Goal: Information Seeking & Learning: Learn about a topic

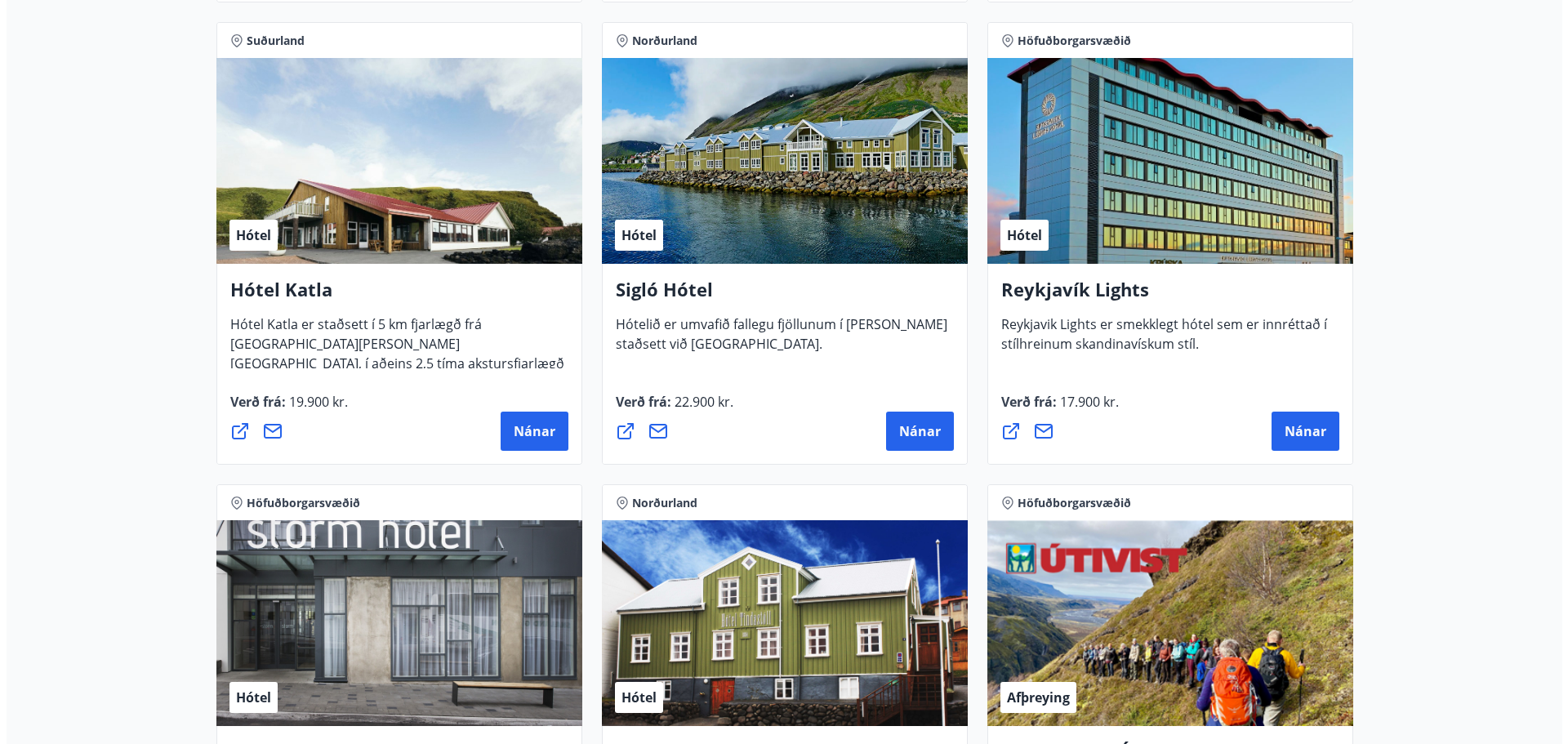
scroll to position [1225, 0]
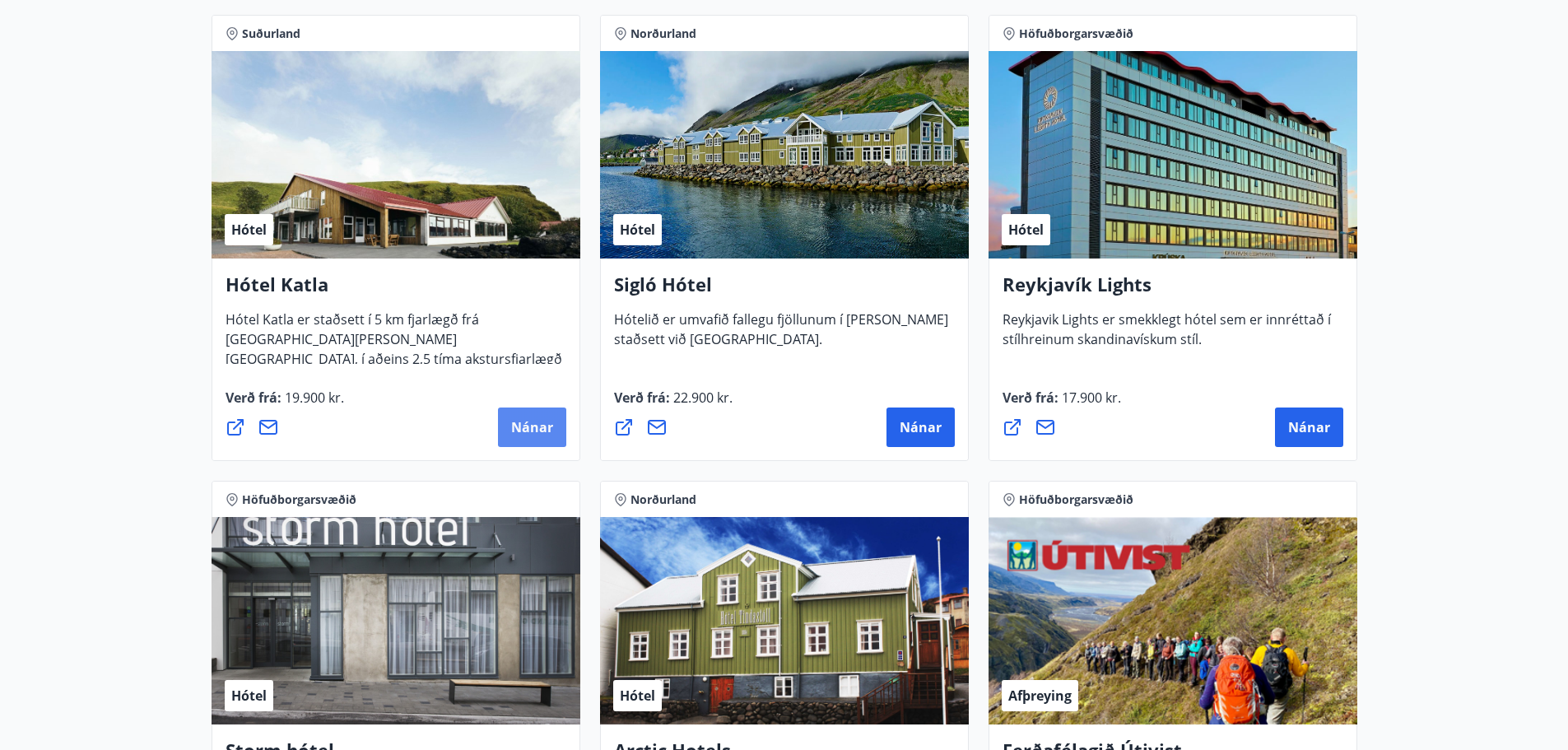
click at [535, 420] on span "Nánar" at bounding box center [532, 427] width 42 height 18
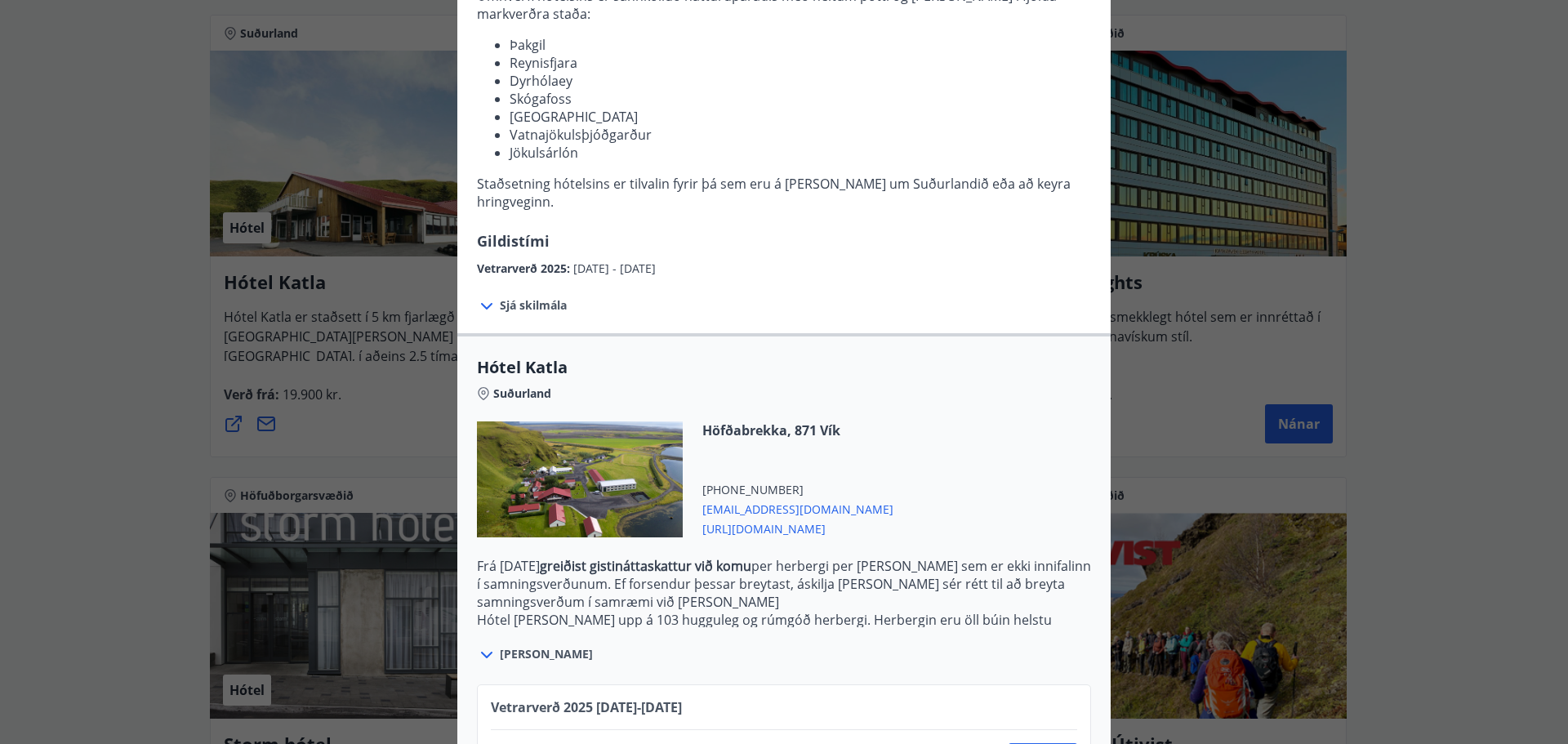
scroll to position [327, 0]
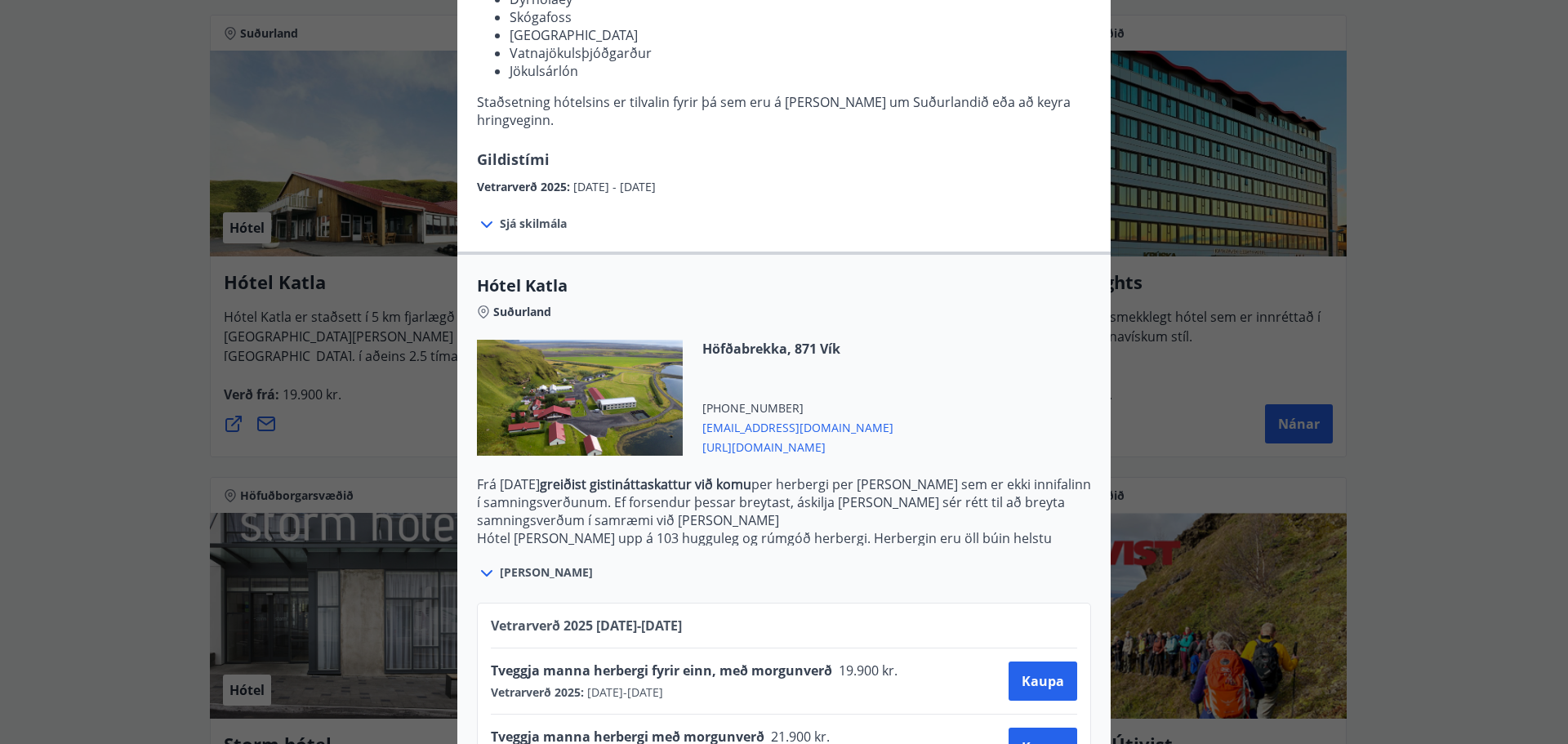
click at [484, 222] on icon at bounding box center [487, 225] width 11 height 7
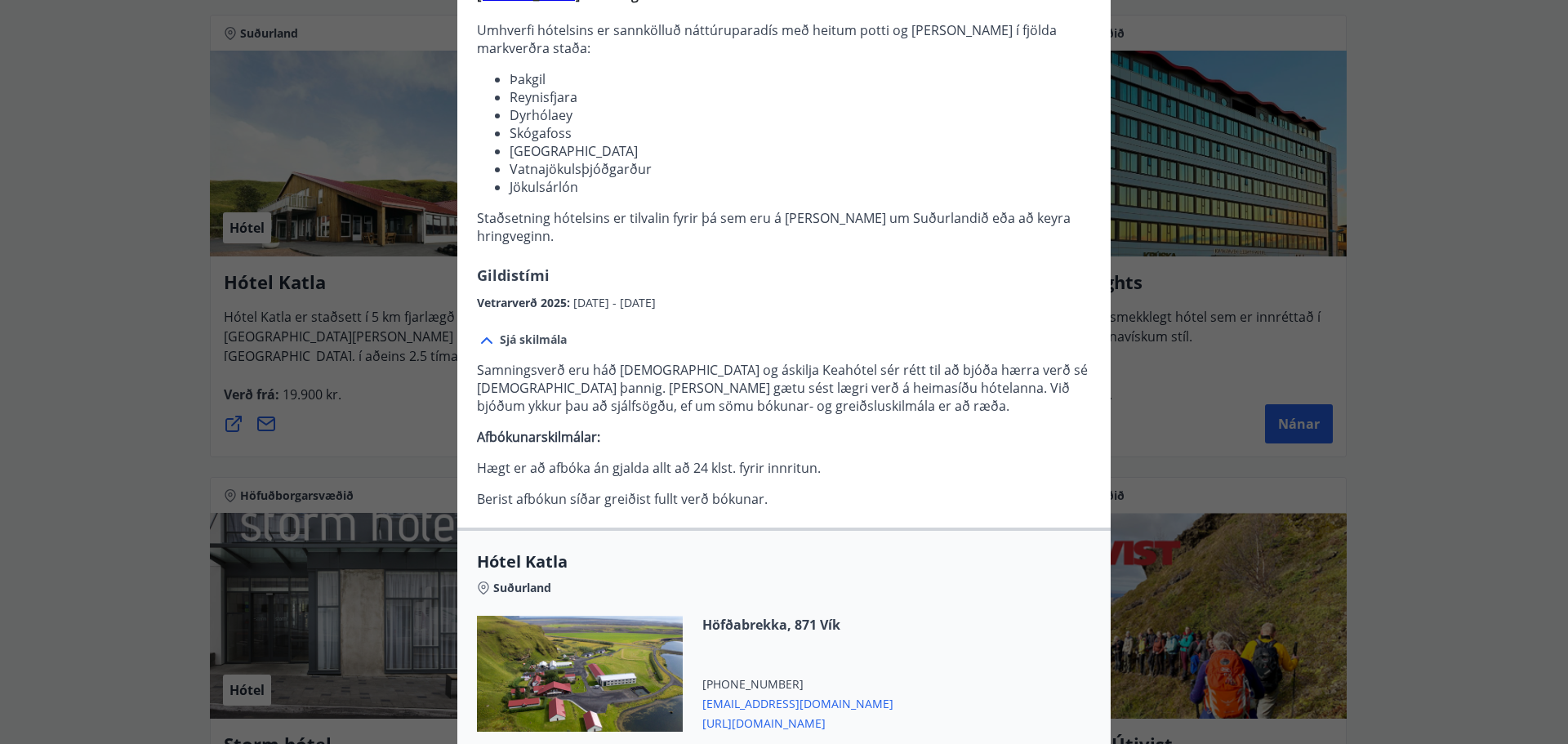
scroll to position [0, 0]
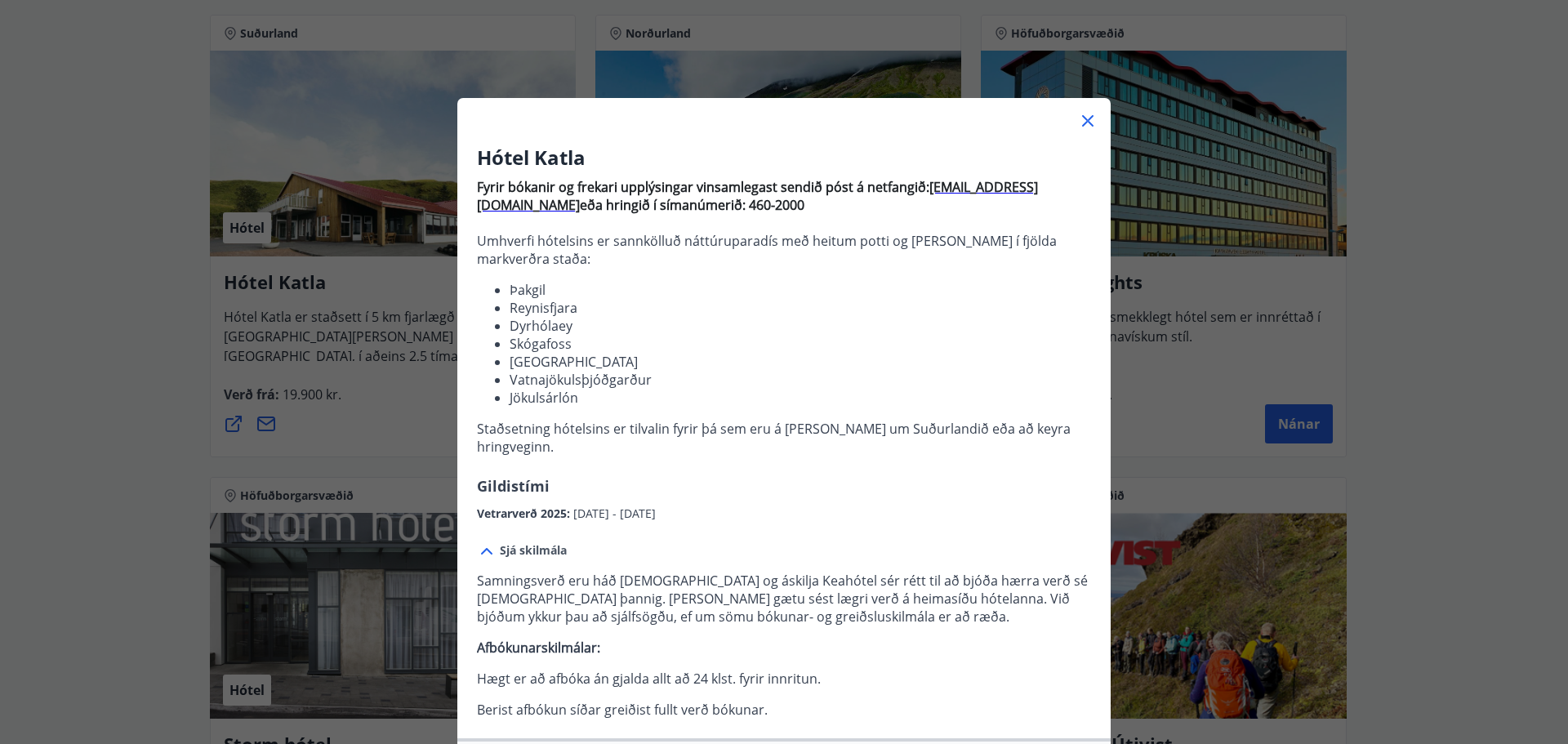
click at [1084, 119] on icon at bounding box center [1088, 121] width 11 height 11
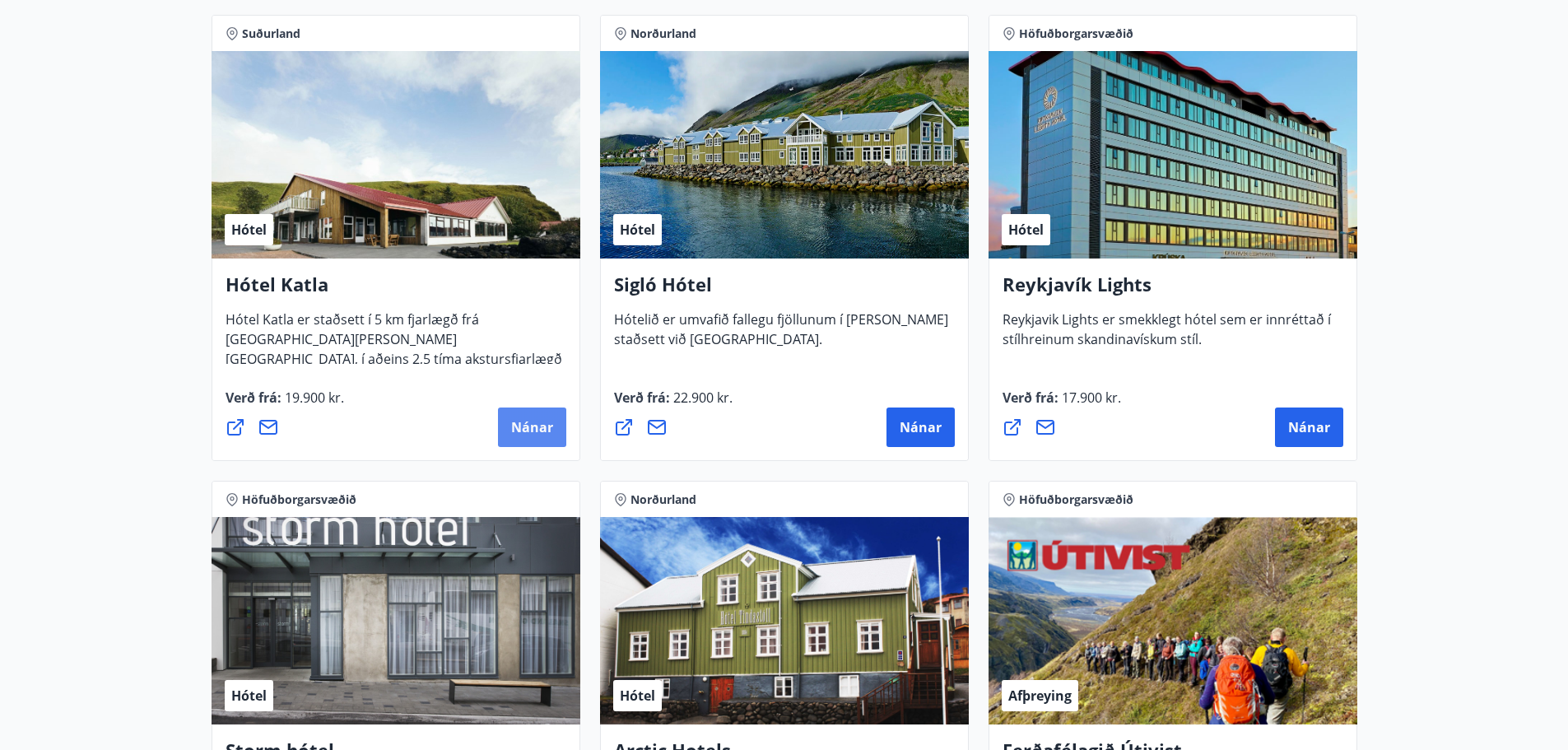
click at [536, 420] on span "Nánar" at bounding box center [532, 427] width 42 height 18
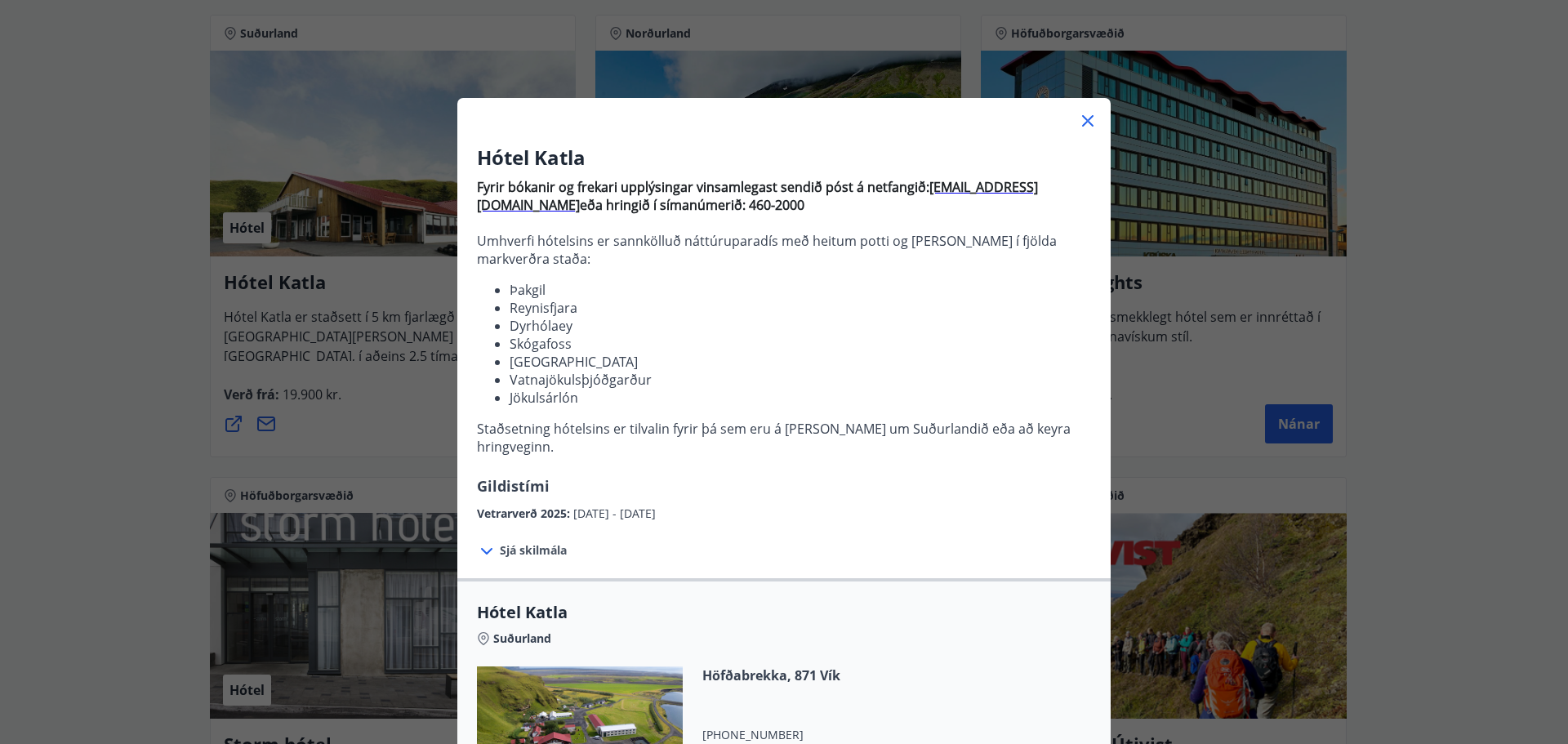
click at [516, 542] on span "Sjá skilmála" at bounding box center [533, 550] width 67 height 16
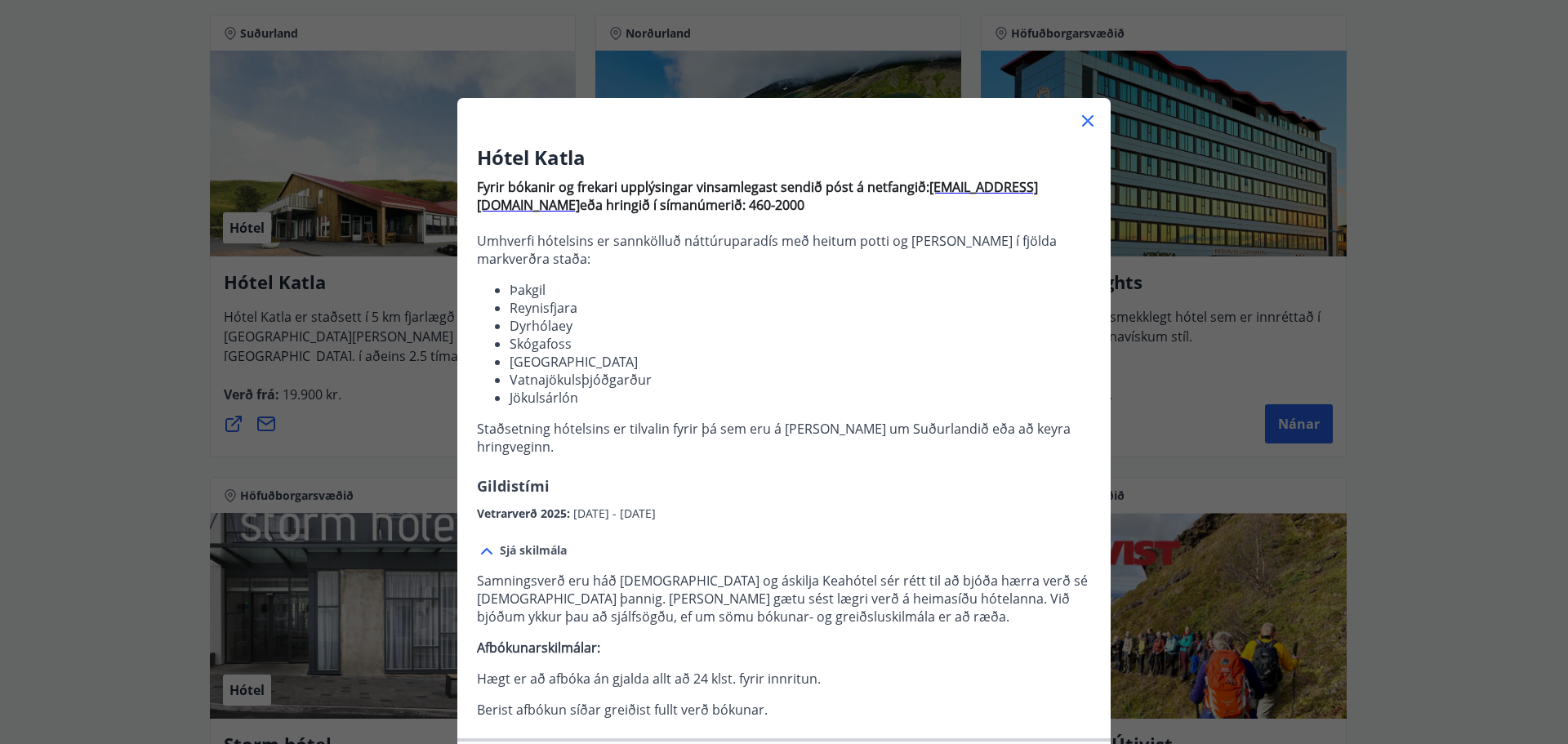
click at [1079, 116] on icon at bounding box center [1088, 120] width 20 height 20
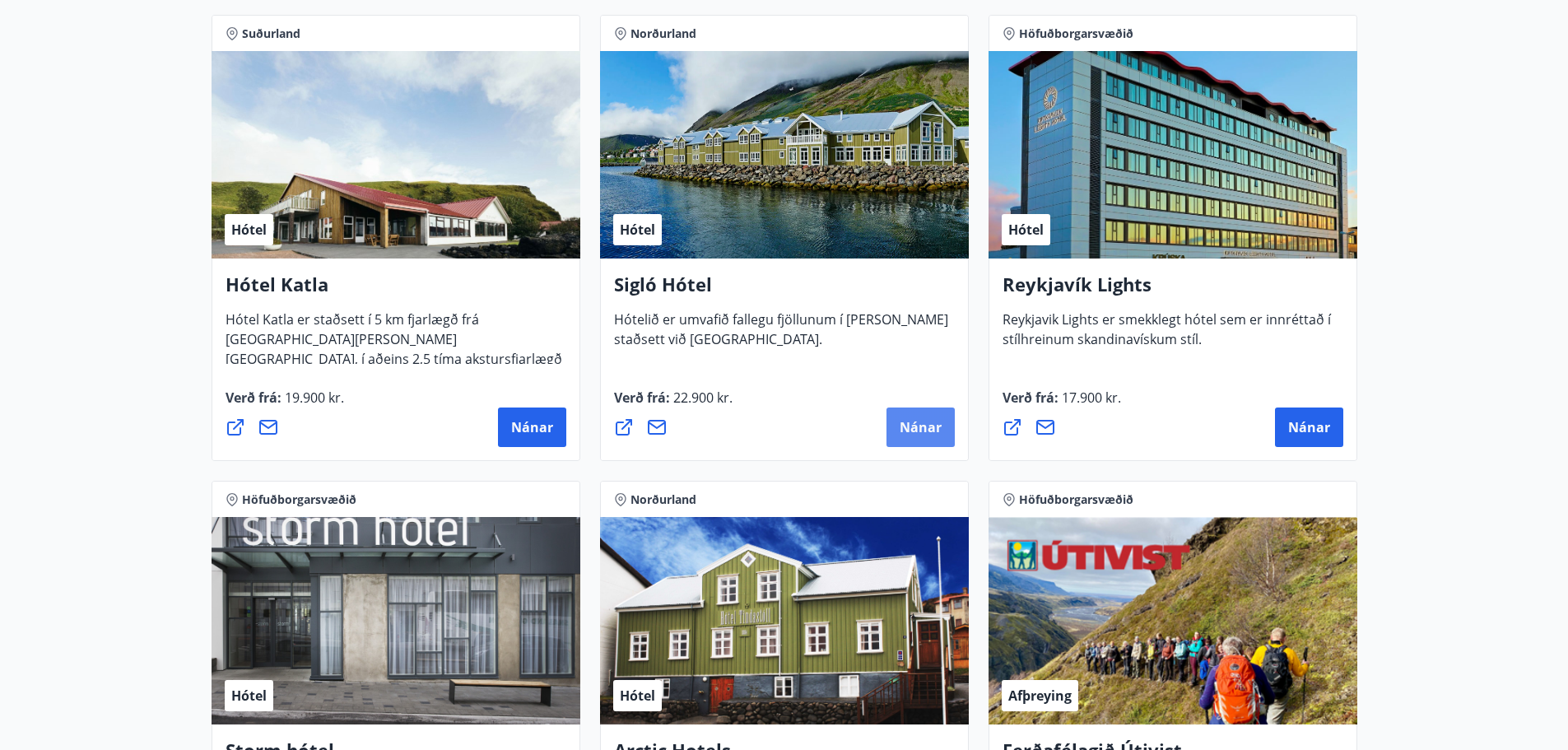
click at [911, 420] on span "Nánar" at bounding box center [920, 427] width 42 height 18
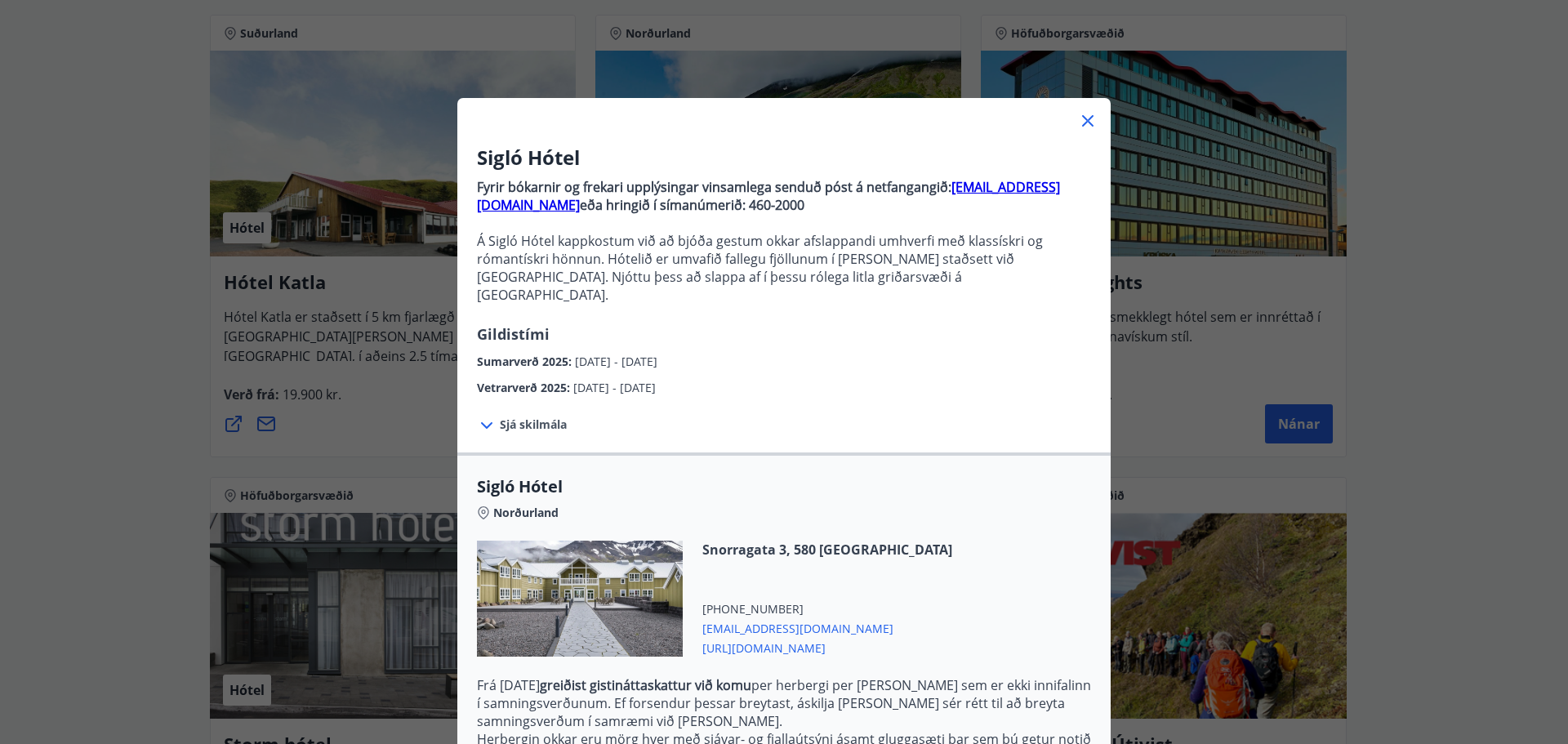
click at [481, 416] on icon at bounding box center [487, 426] width 20 height 20
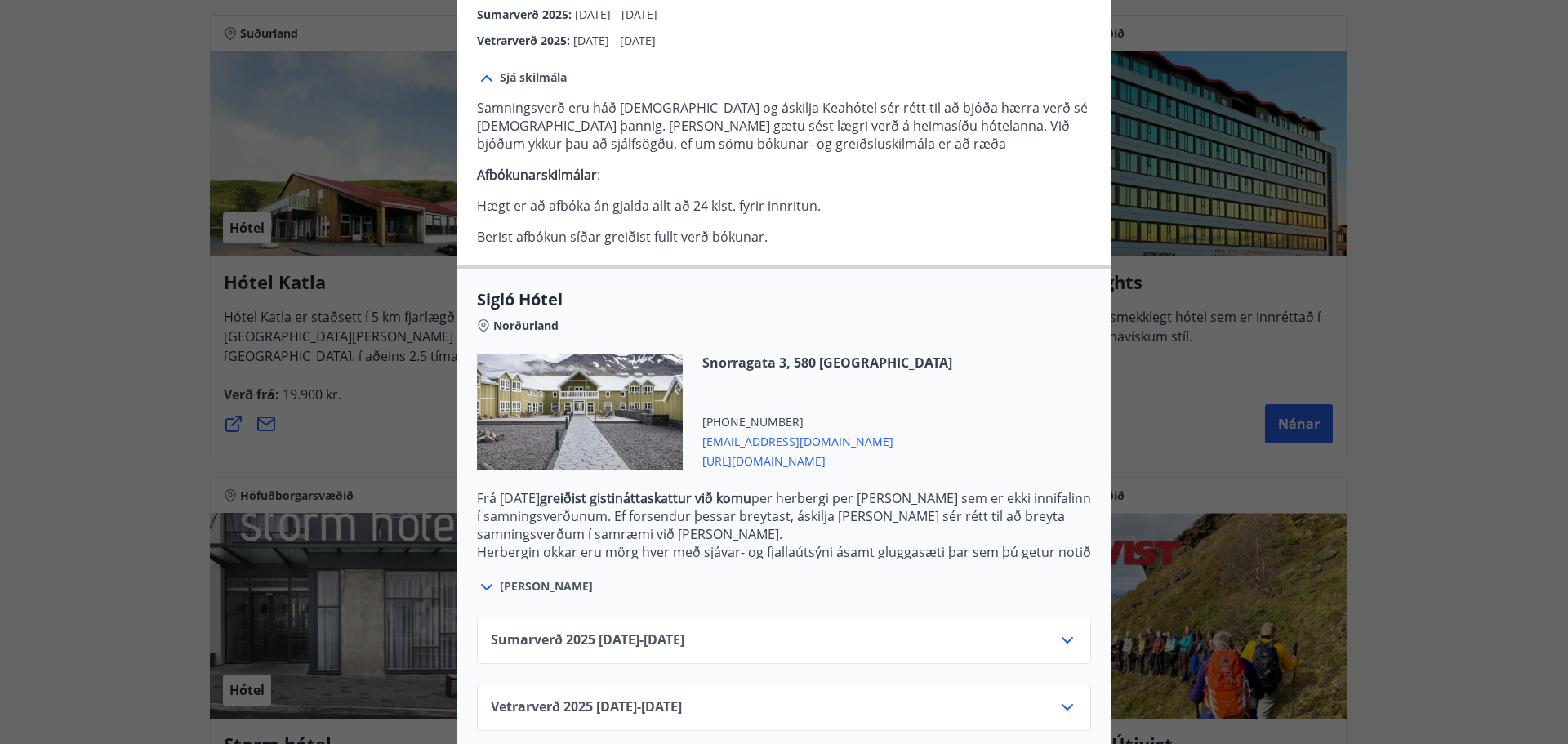
scroll to position [348, 0]
click at [1062, 704] on icon at bounding box center [1067, 706] width 11 height 7
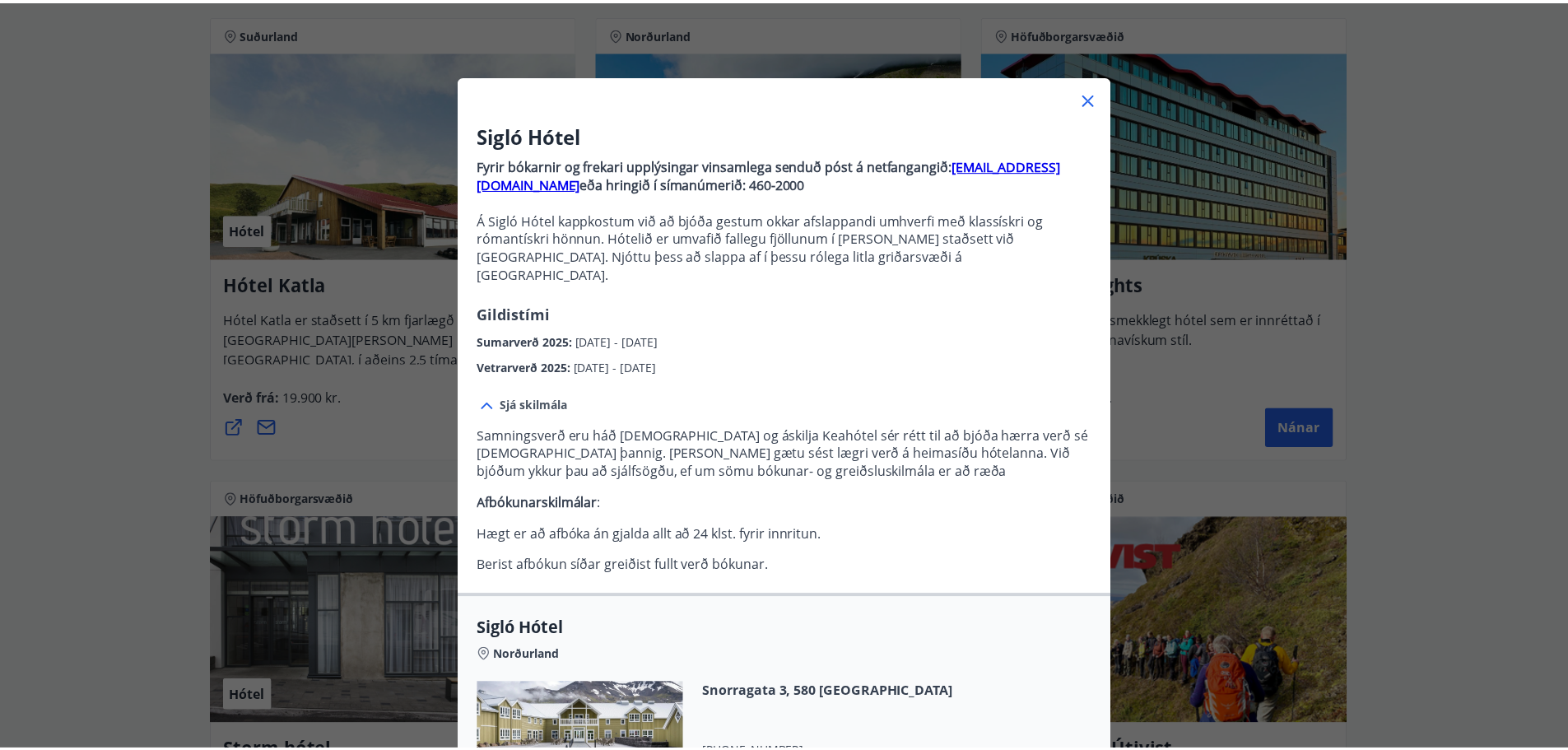
scroll to position [0, 0]
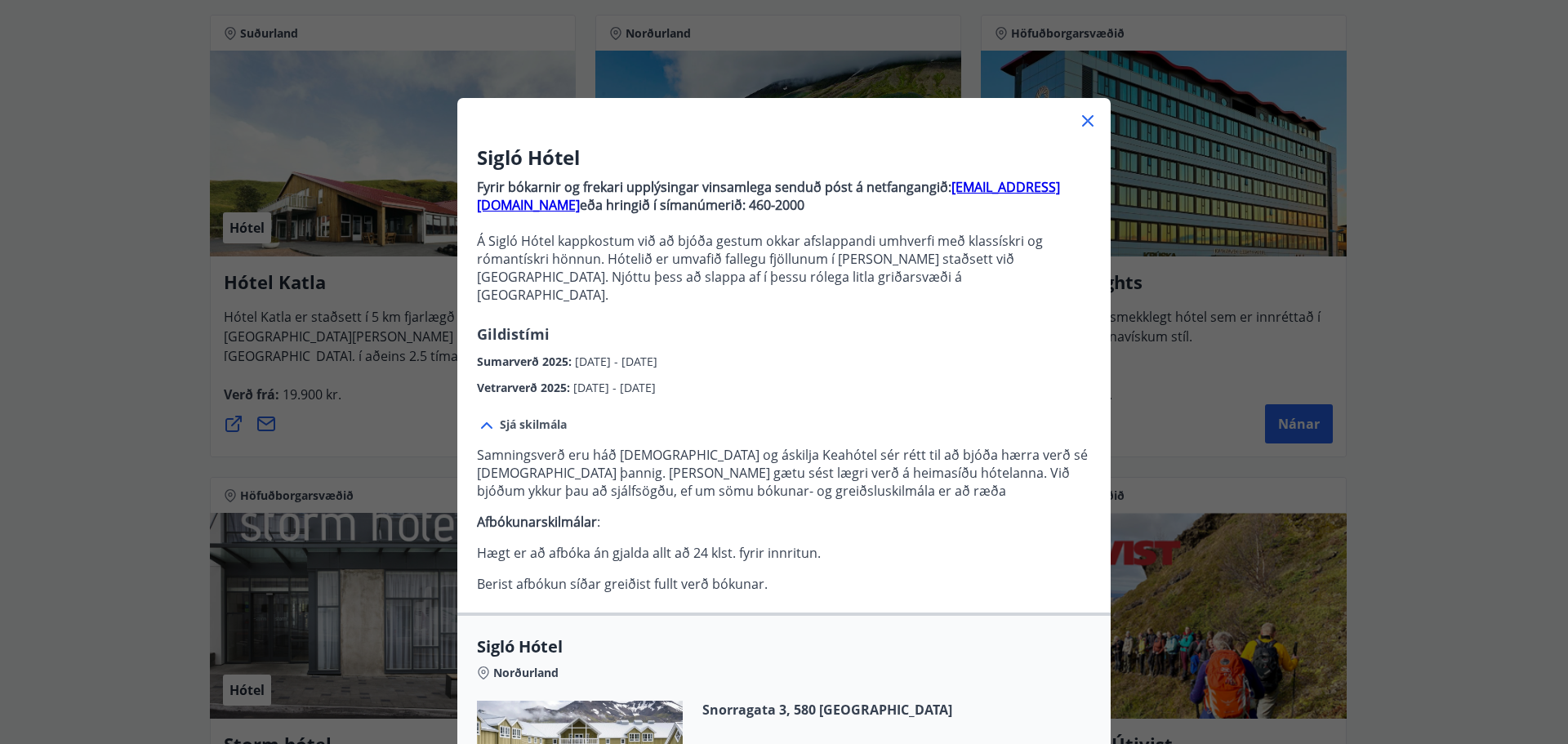
click at [1085, 119] on icon at bounding box center [1088, 120] width 20 height 20
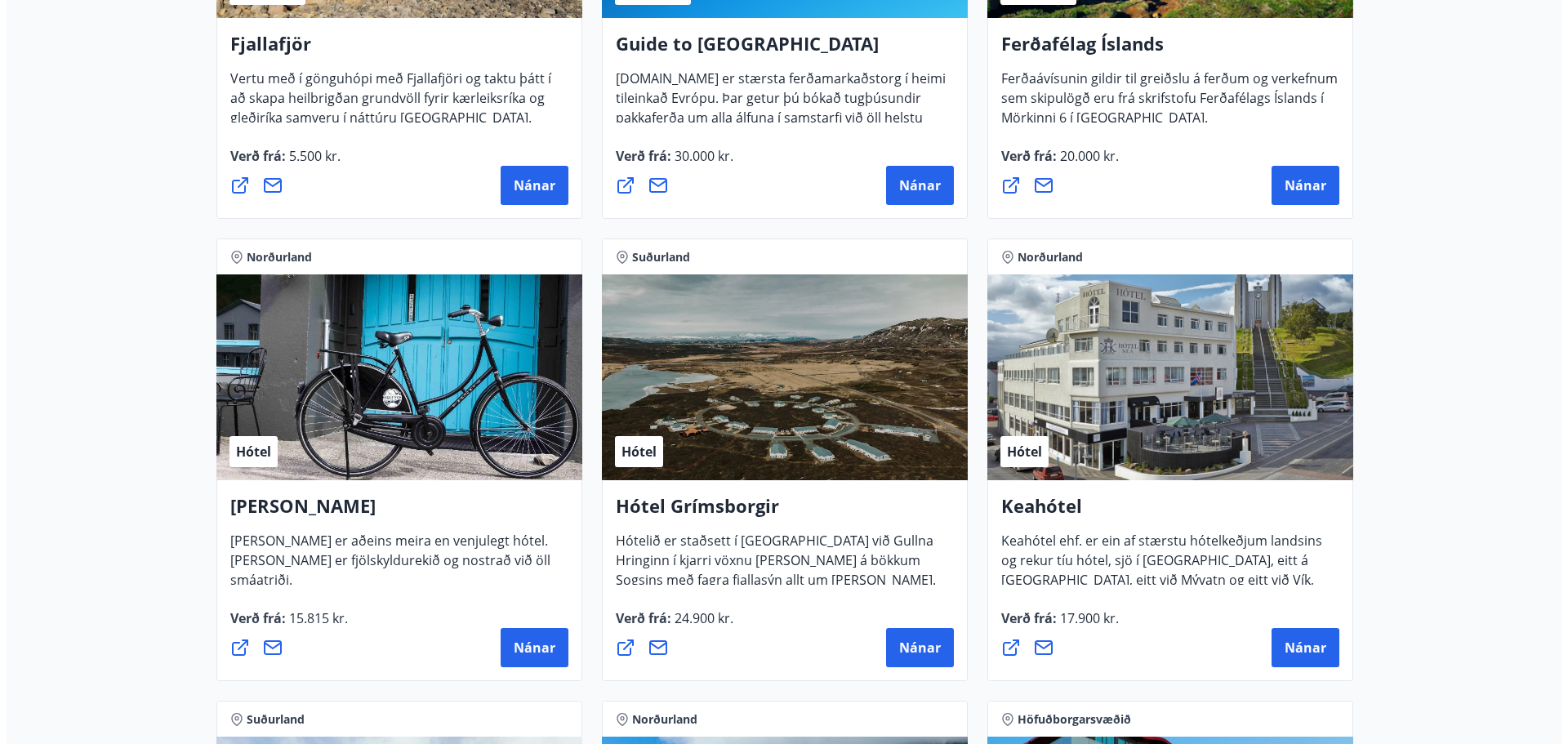
scroll to position [572, 0]
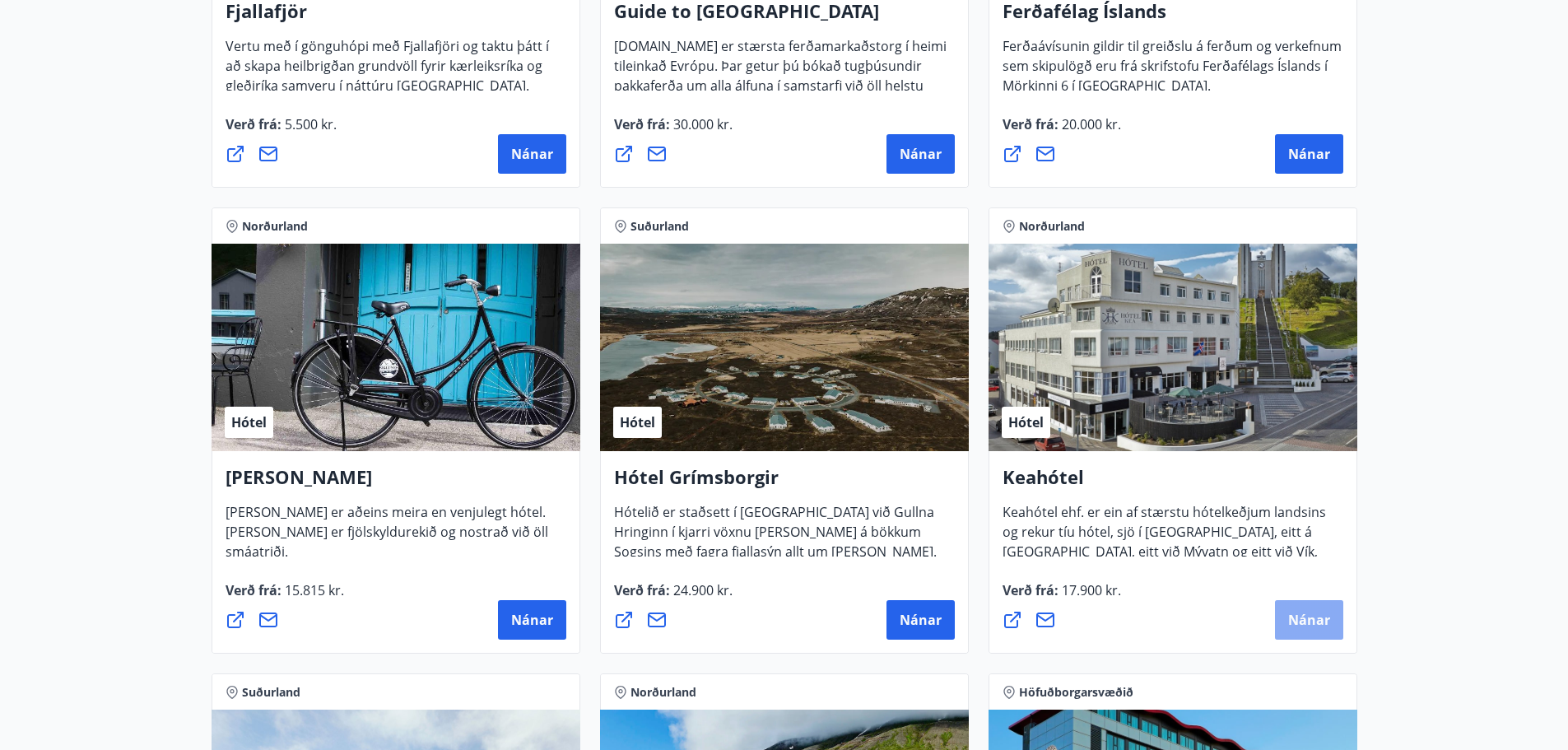
click at [1300, 615] on span "Nánar" at bounding box center [1310, 619] width 42 height 18
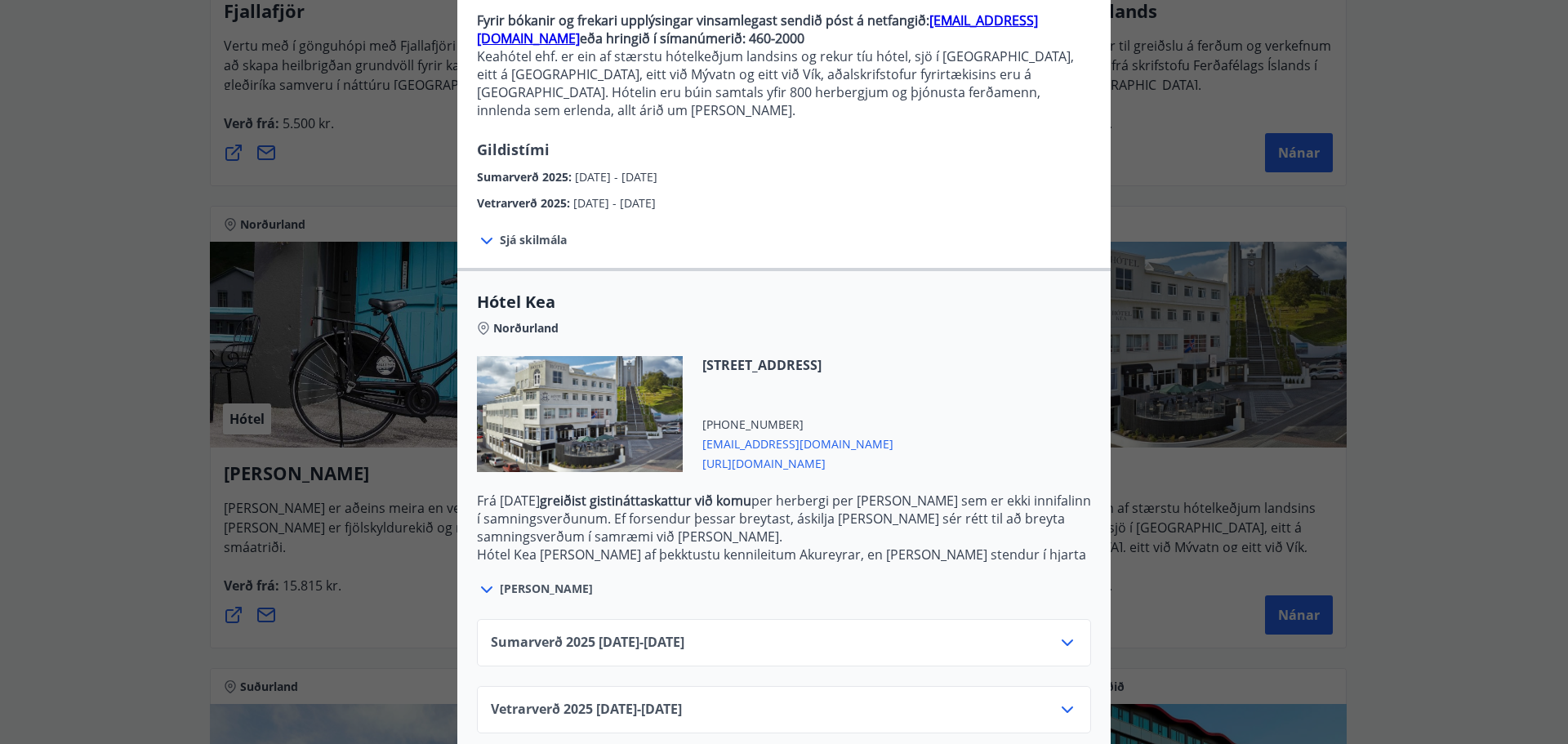
scroll to position [170, 0]
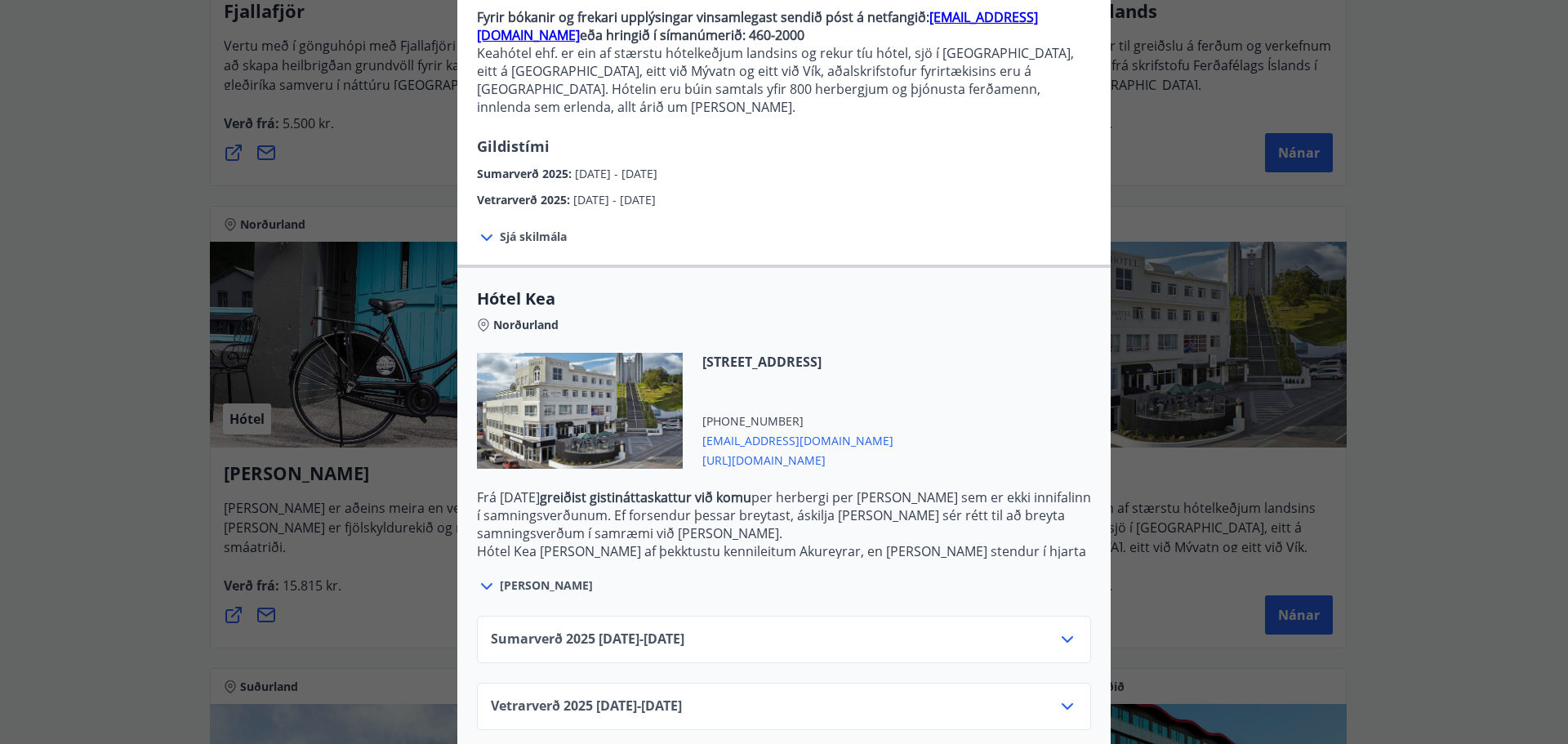
click at [1064, 697] on icon at bounding box center [1067, 706] width 20 height 20
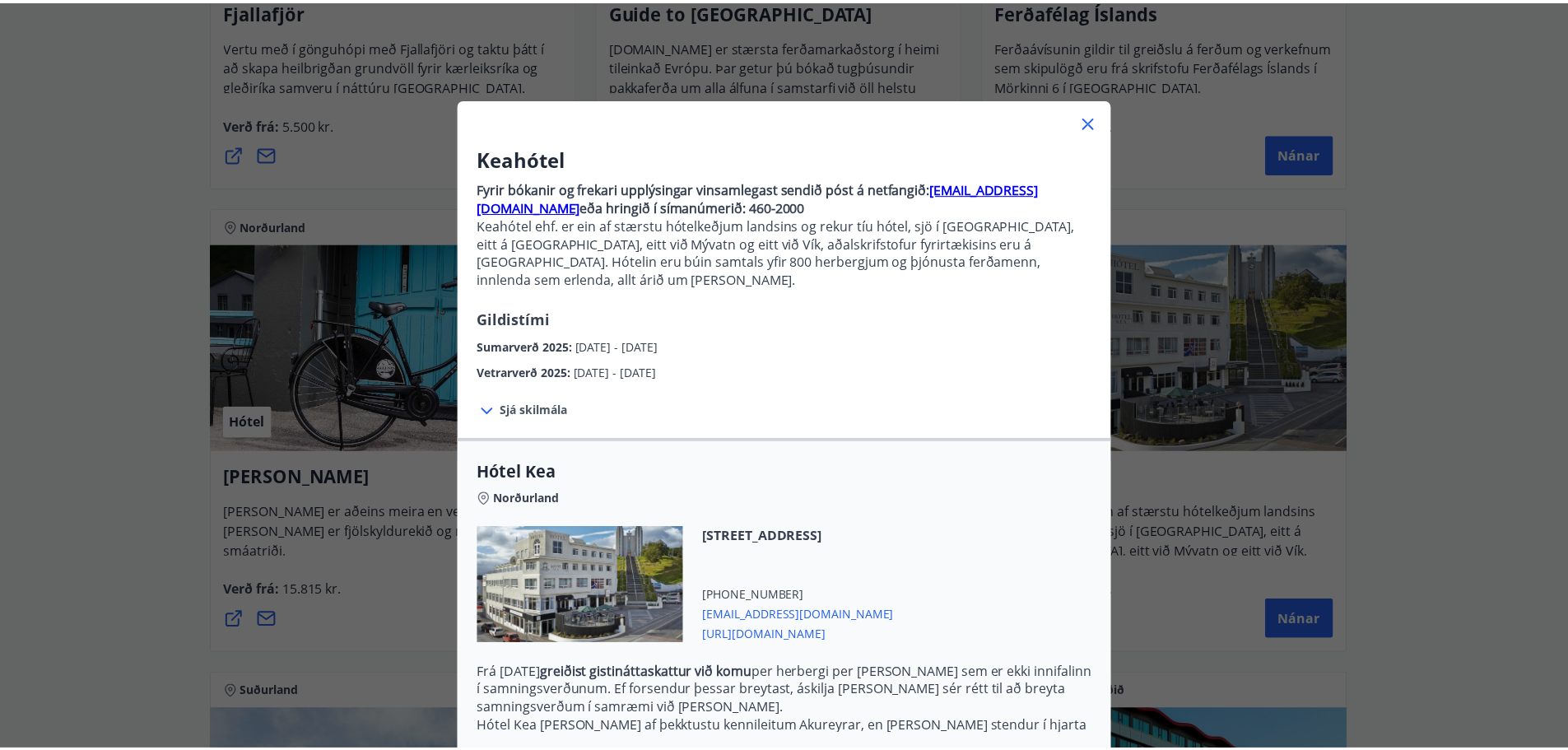
scroll to position [0, 0]
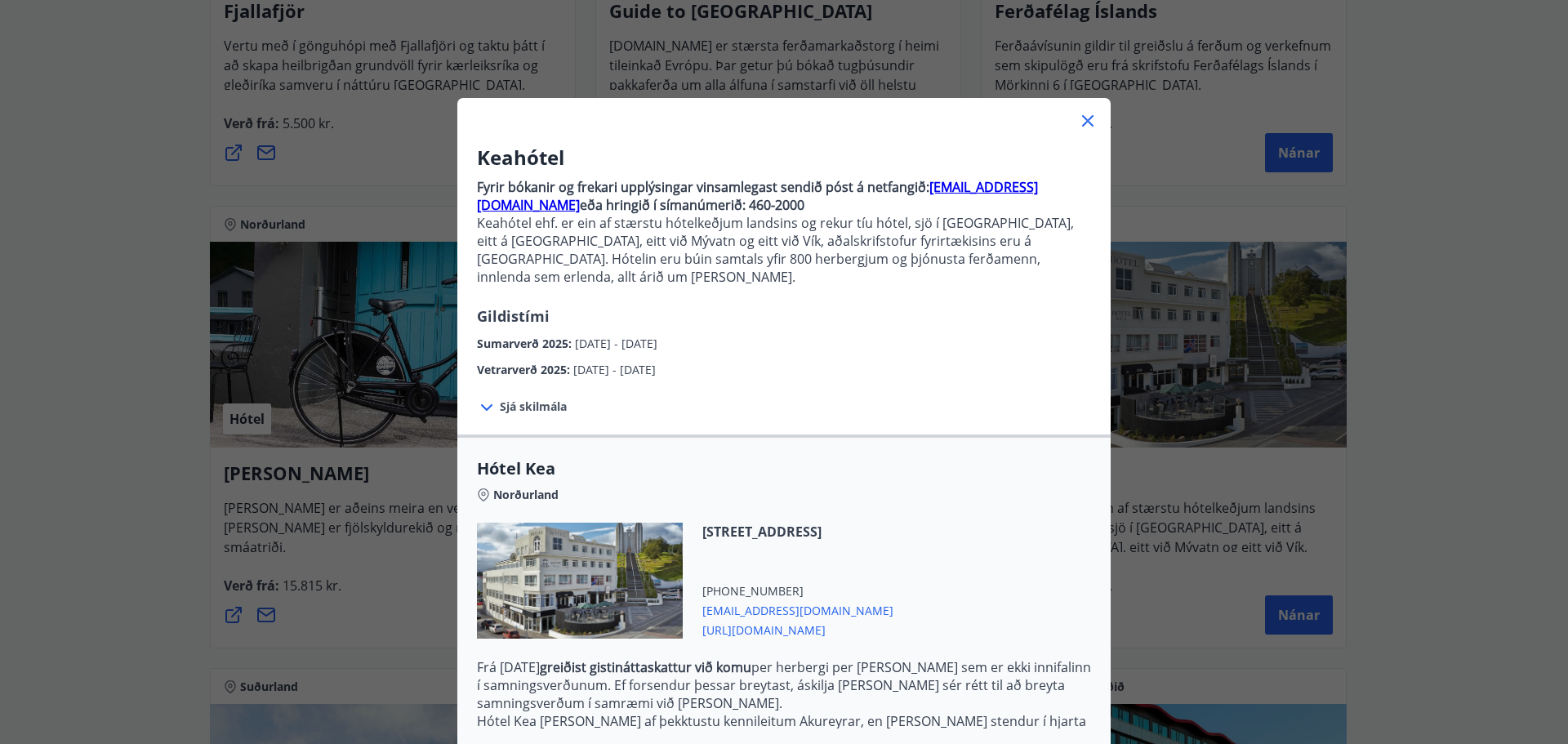
click at [1082, 124] on icon at bounding box center [1088, 121] width 11 height 11
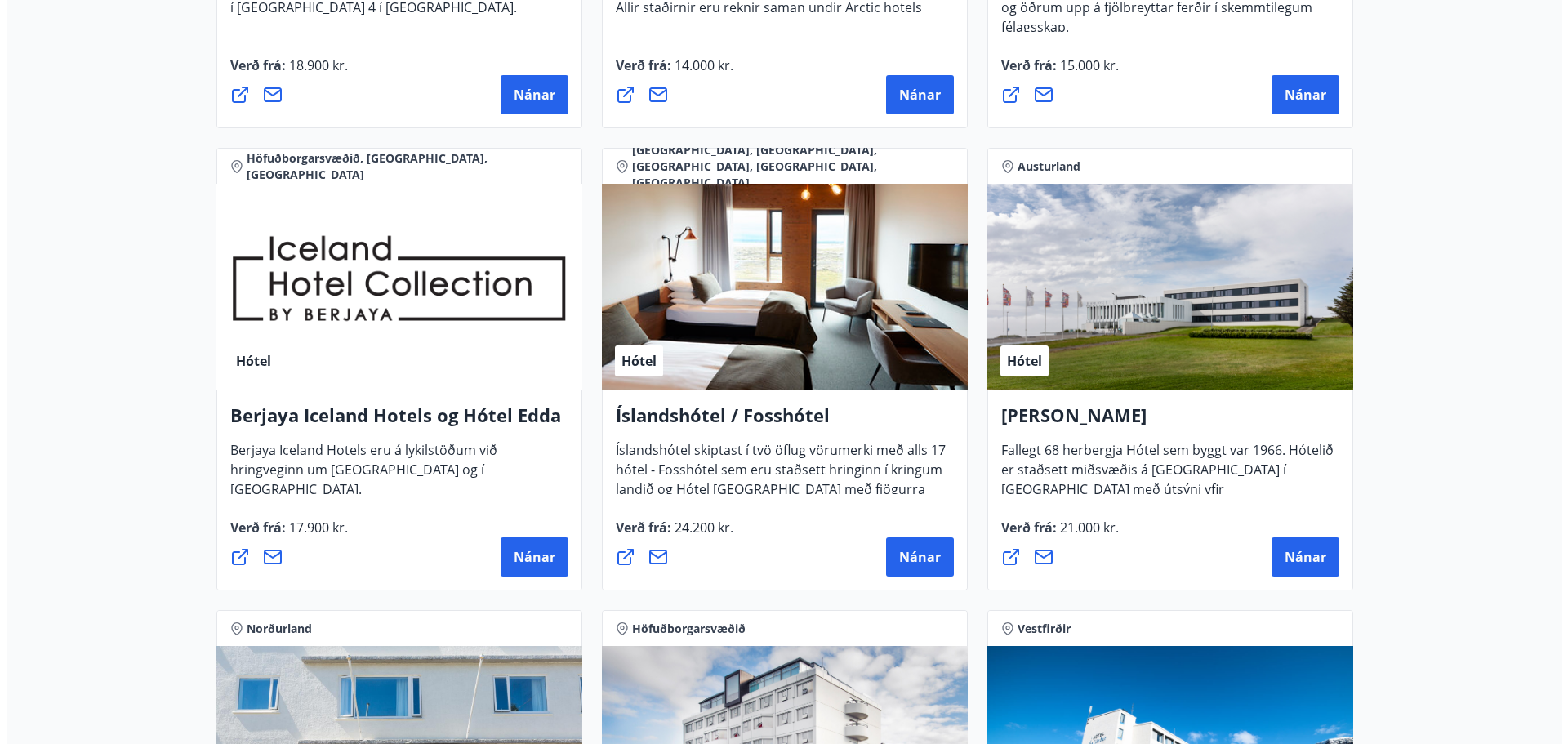
scroll to position [2041, 0]
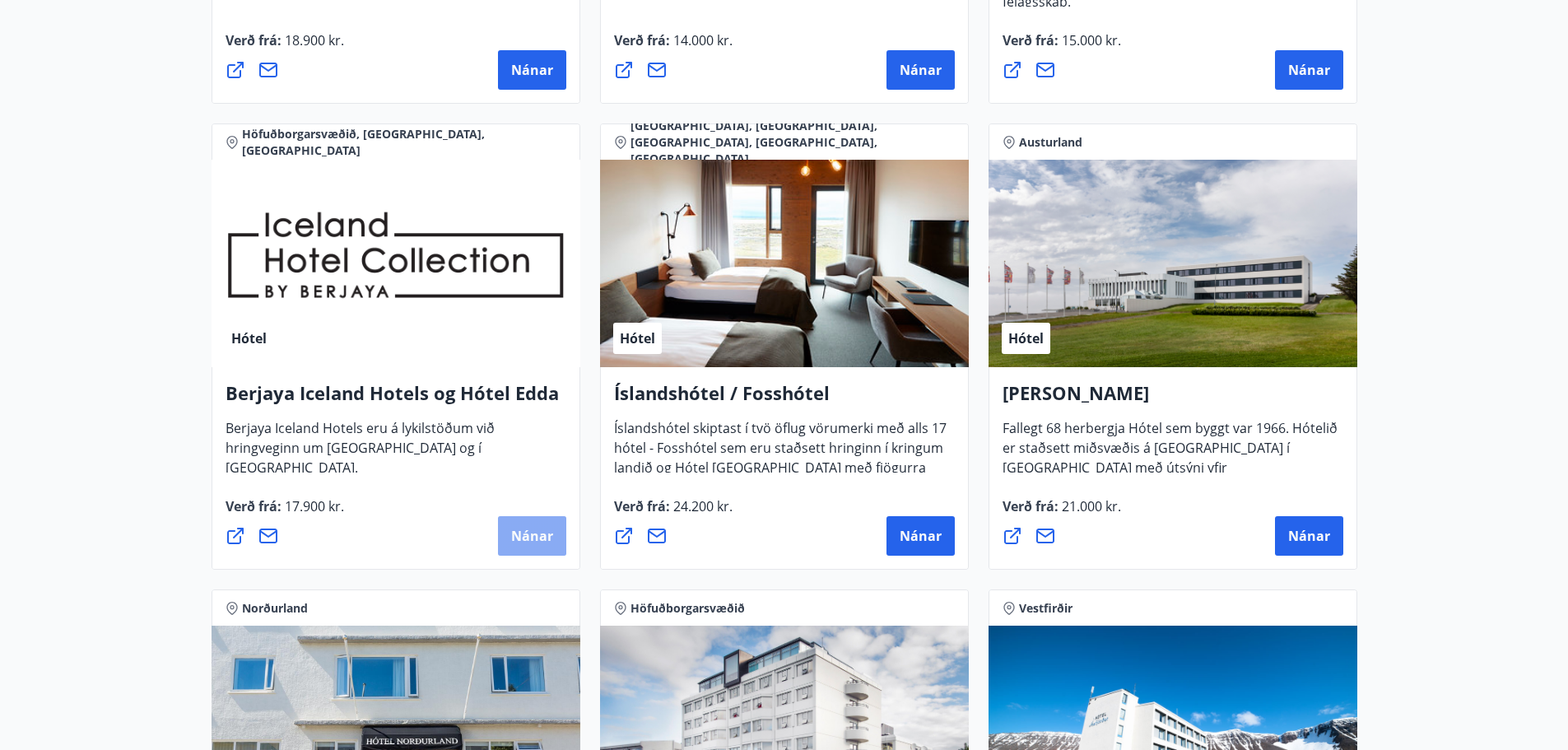
click at [529, 535] on span "Nánar" at bounding box center [532, 535] width 42 height 18
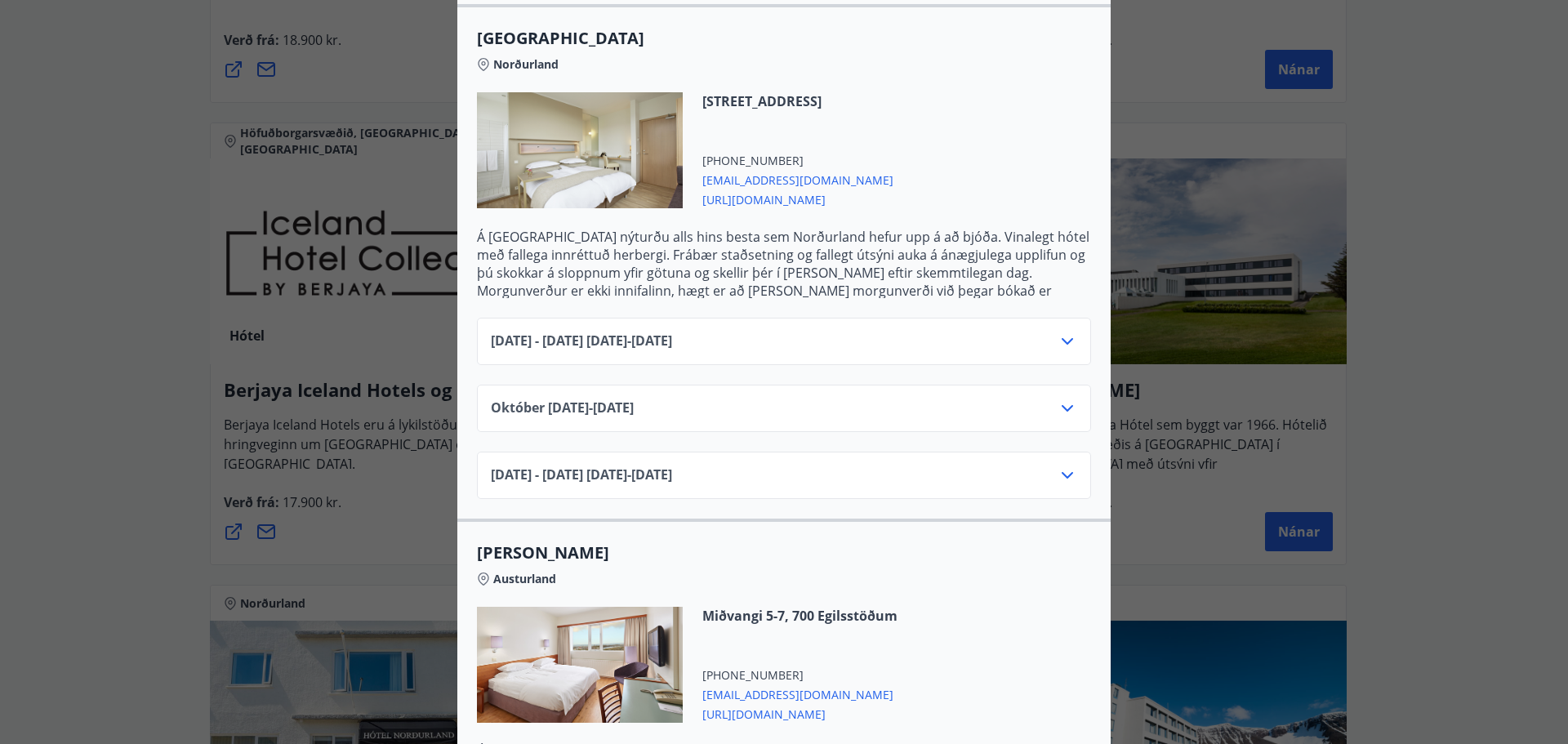
scroll to position [898, 0]
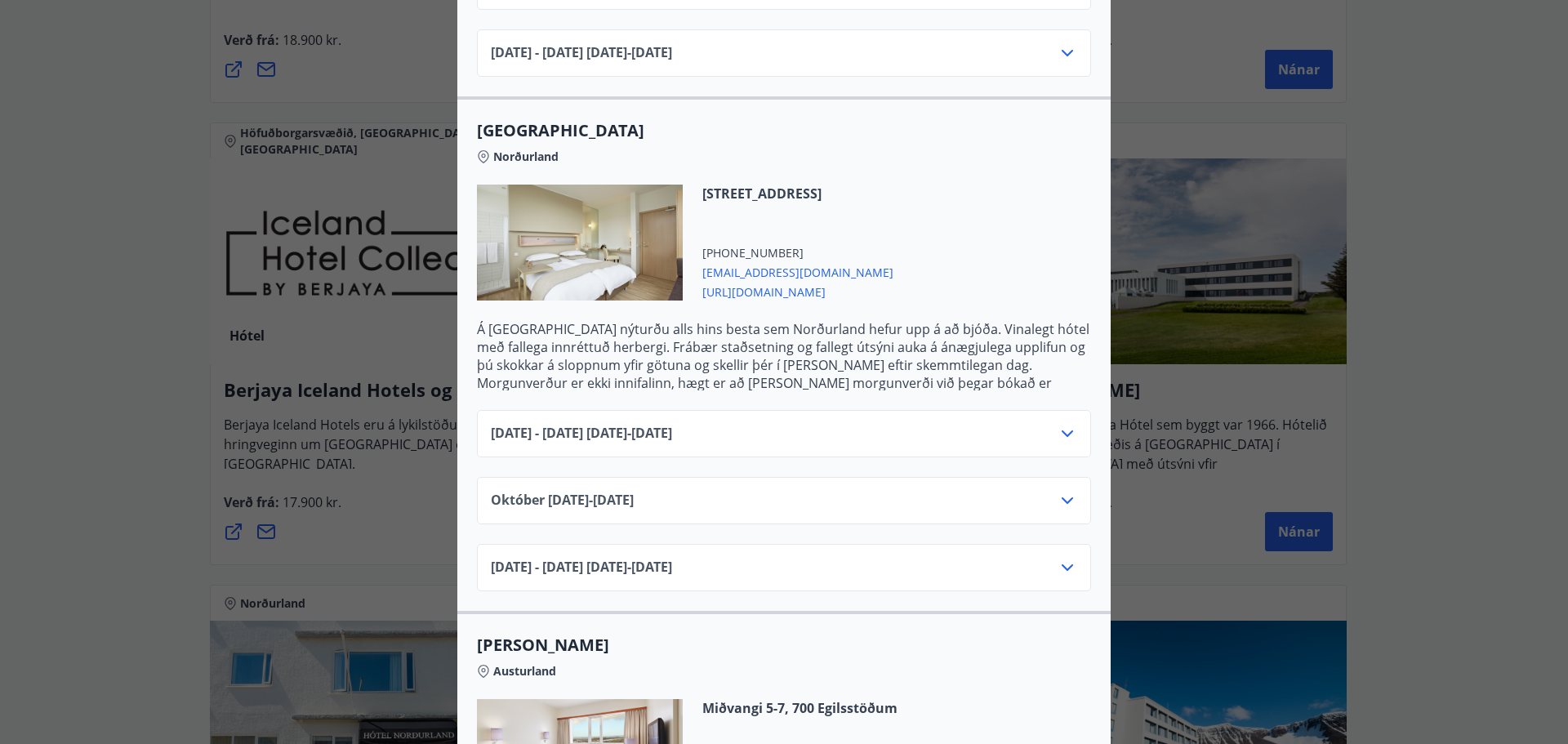
click at [1060, 490] on icon at bounding box center [1067, 500] width 20 height 20
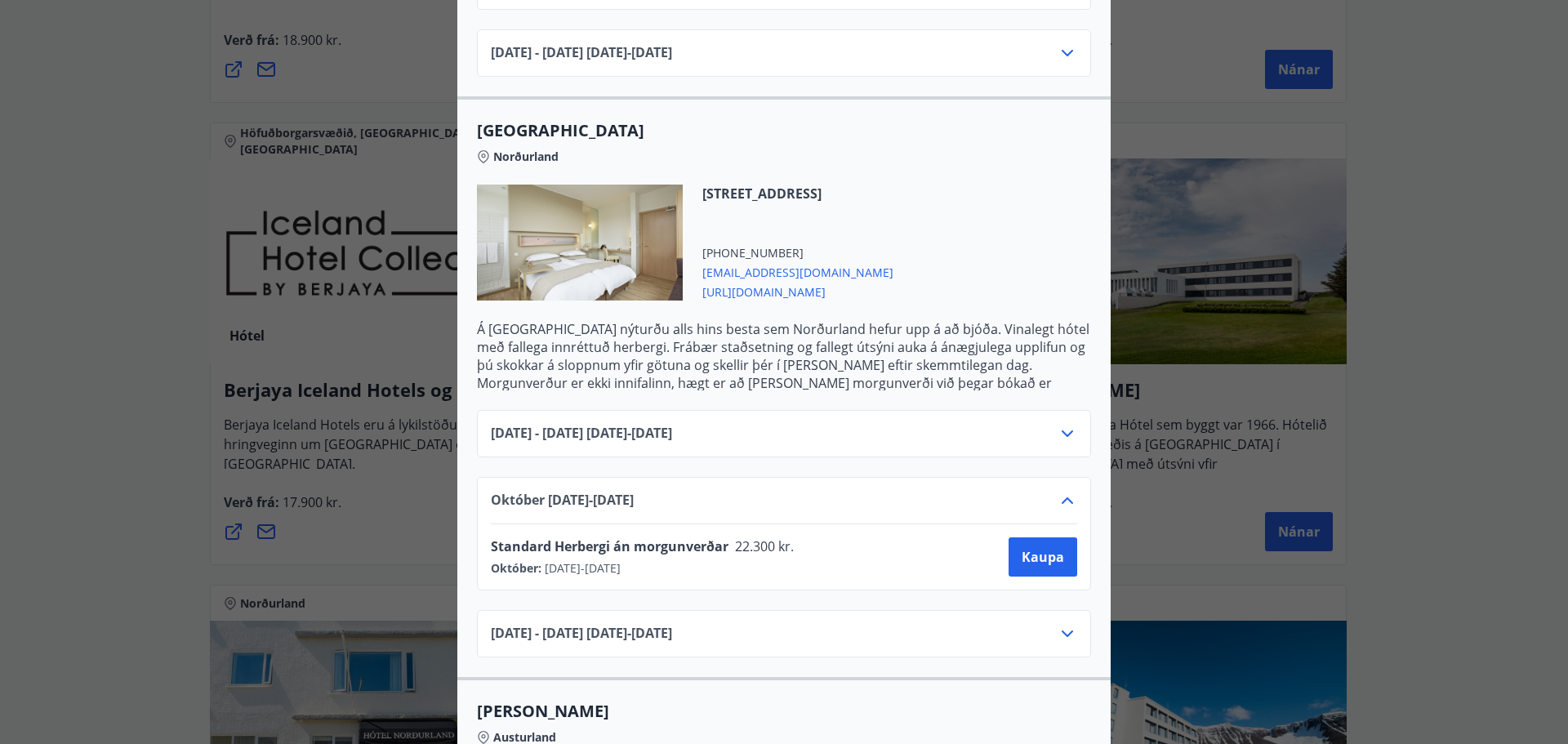
click at [1065, 624] on icon at bounding box center [1067, 633] width 20 height 20
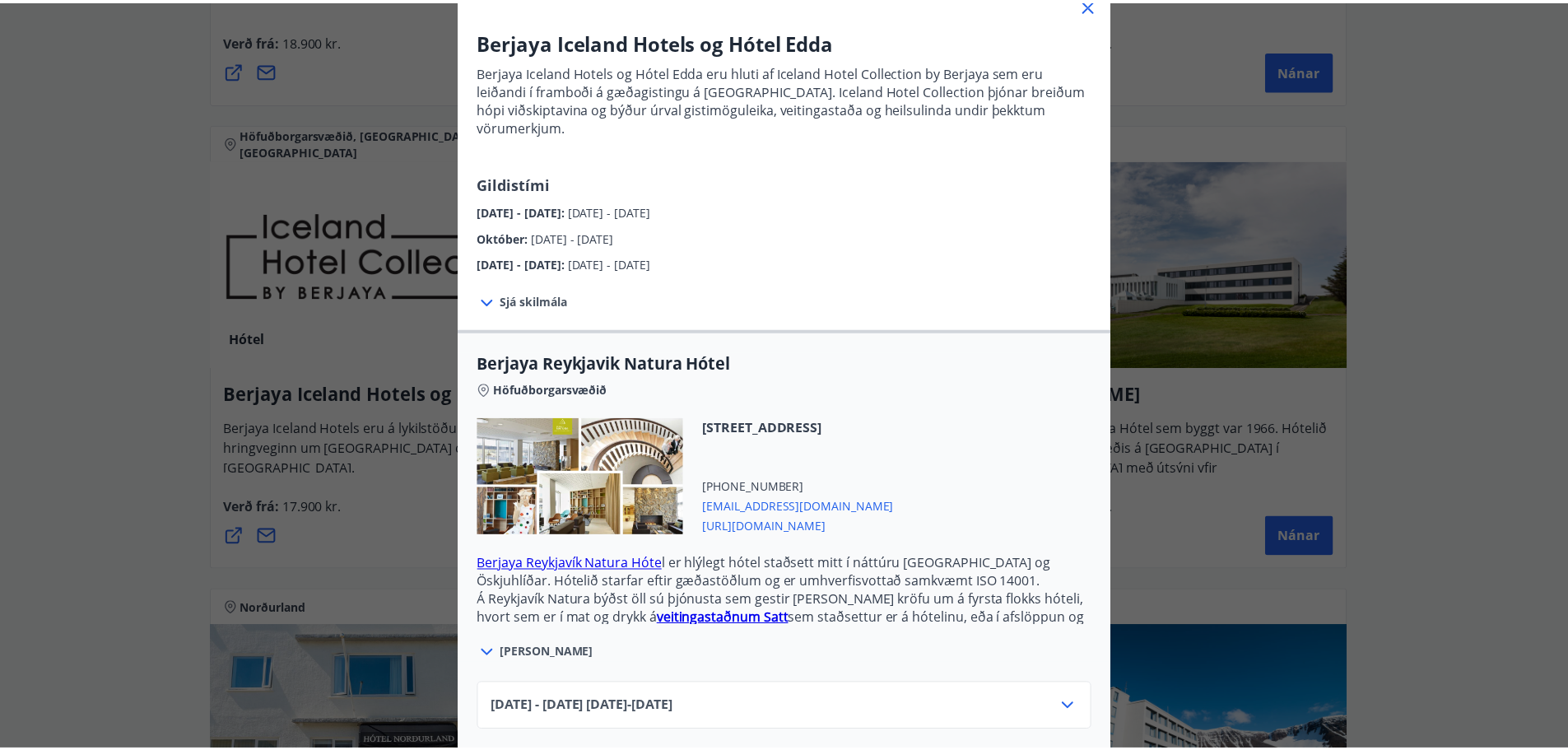
scroll to position [0, 0]
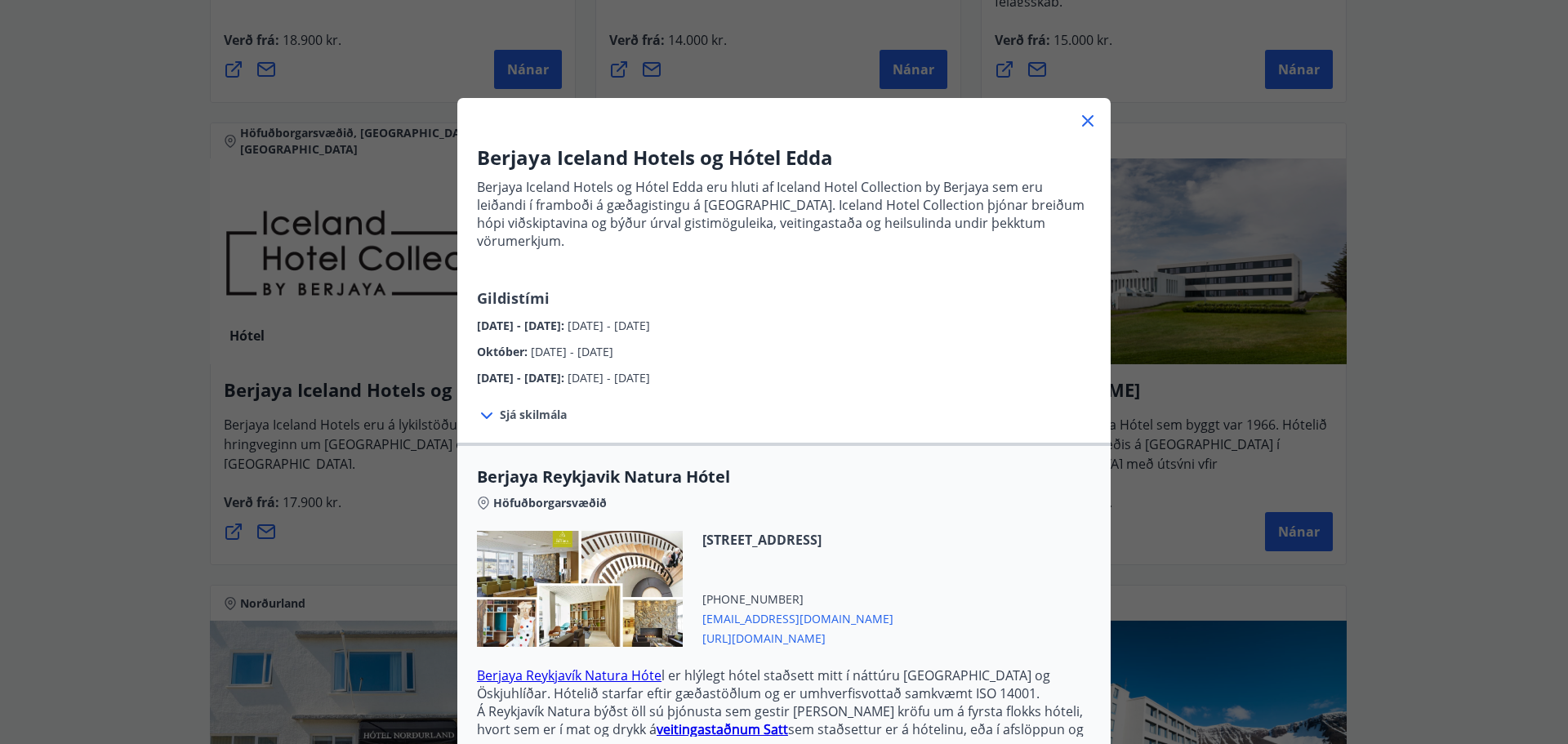
click at [1079, 120] on icon at bounding box center [1088, 120] width 20 height 20
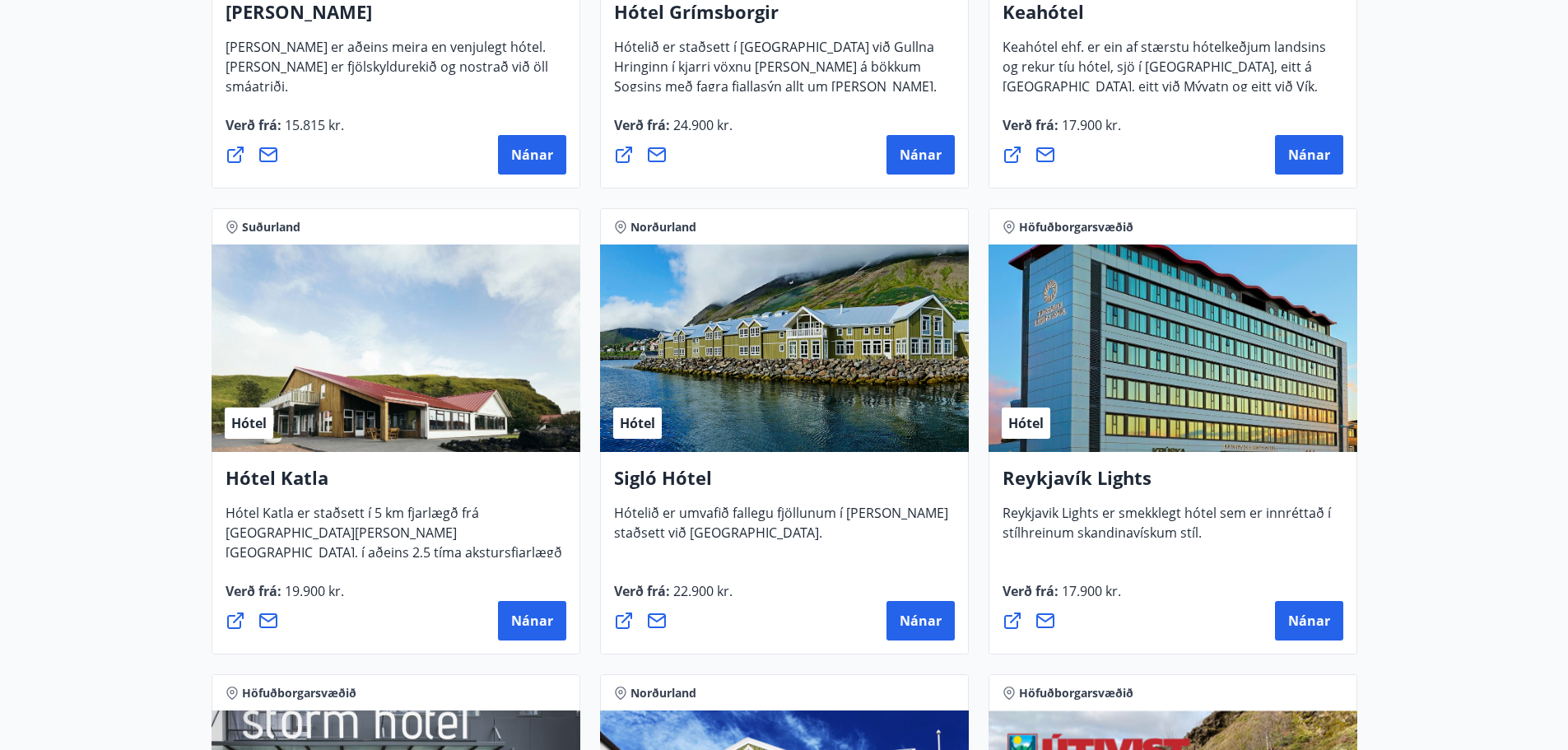
scroll to position [964, 0]
